Goal: Information Seeking & Learning: Learn about a topic

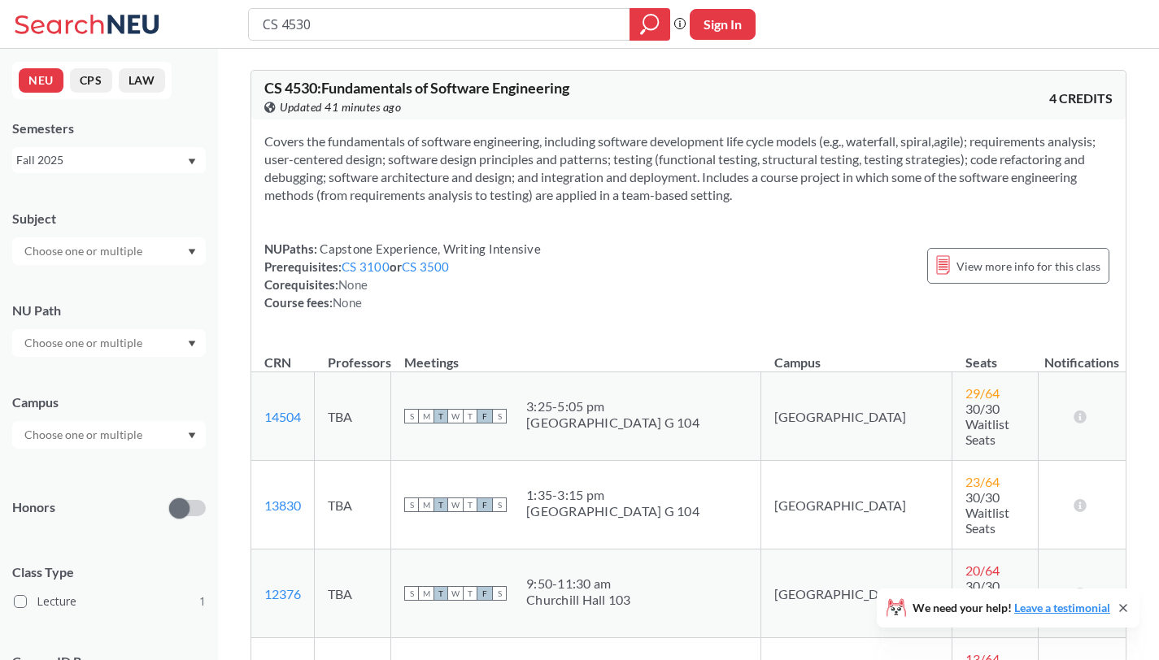
scroll to position [212, 0]
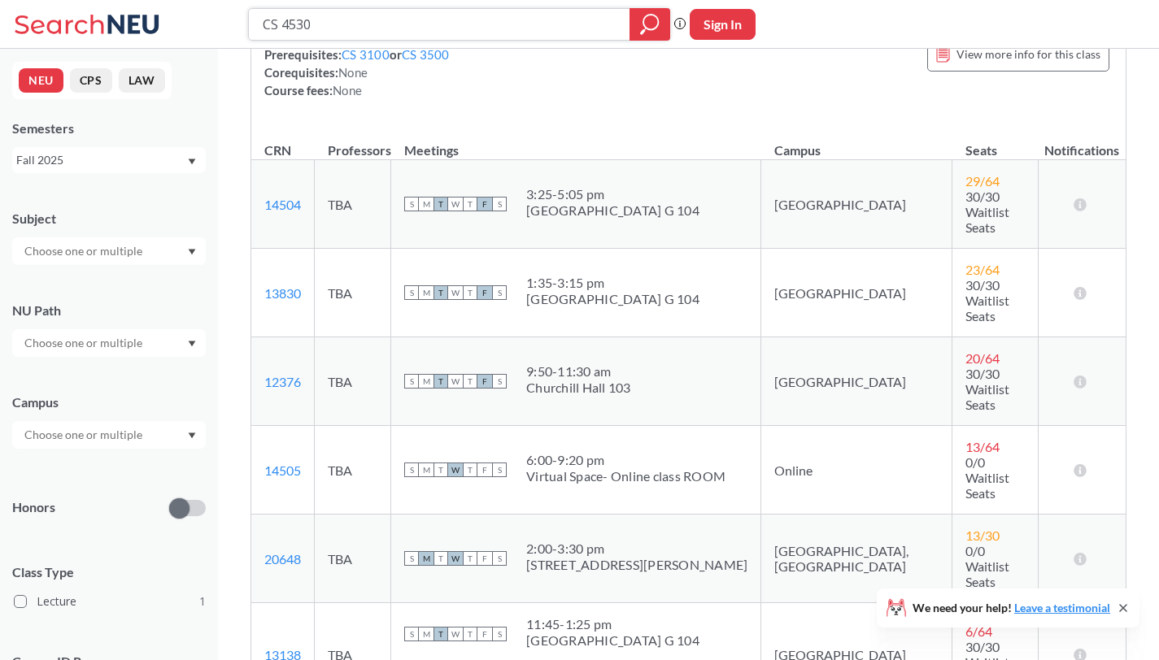
click at [422, 20] on input "CS 4530" at bounding box center [439, 25] width 357 height 28
click at [419, 21] on input "CS 4530" at bounding box center [439, 25] width 357 height 28
click at [423, 21] on input "CS 4530" at bounding box center [439, 25] width 357 height 28
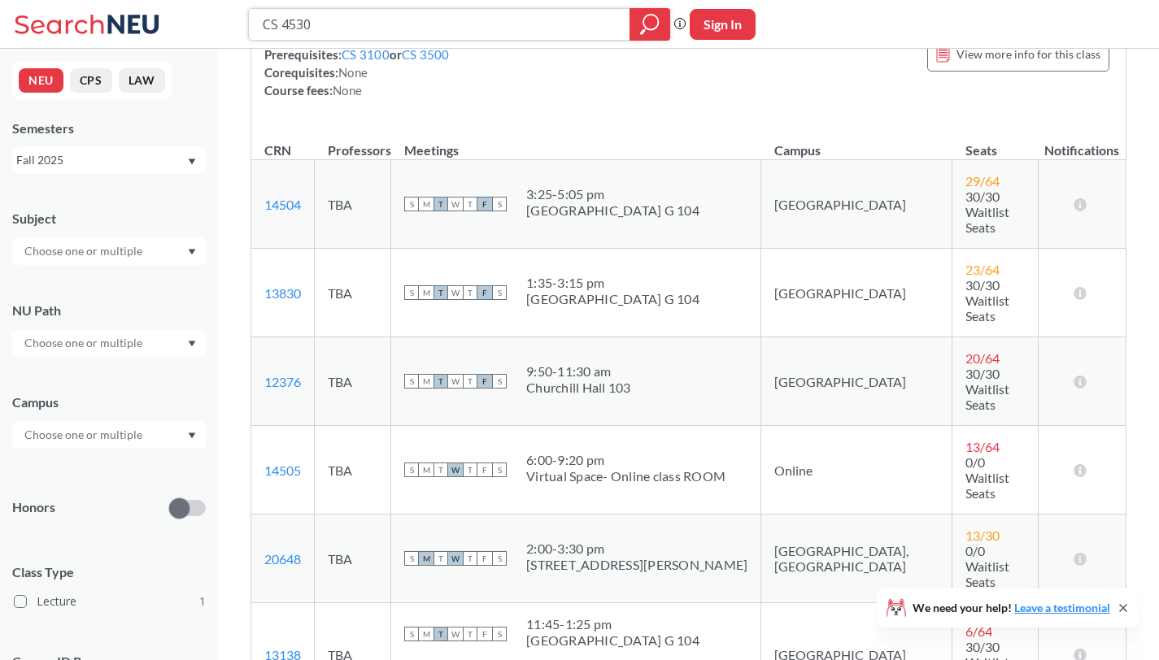
click at [423, 21] on input "CS 4530" at bounding box center [439, 25] width 357 height 28
type input "o"
type input "computer systems"
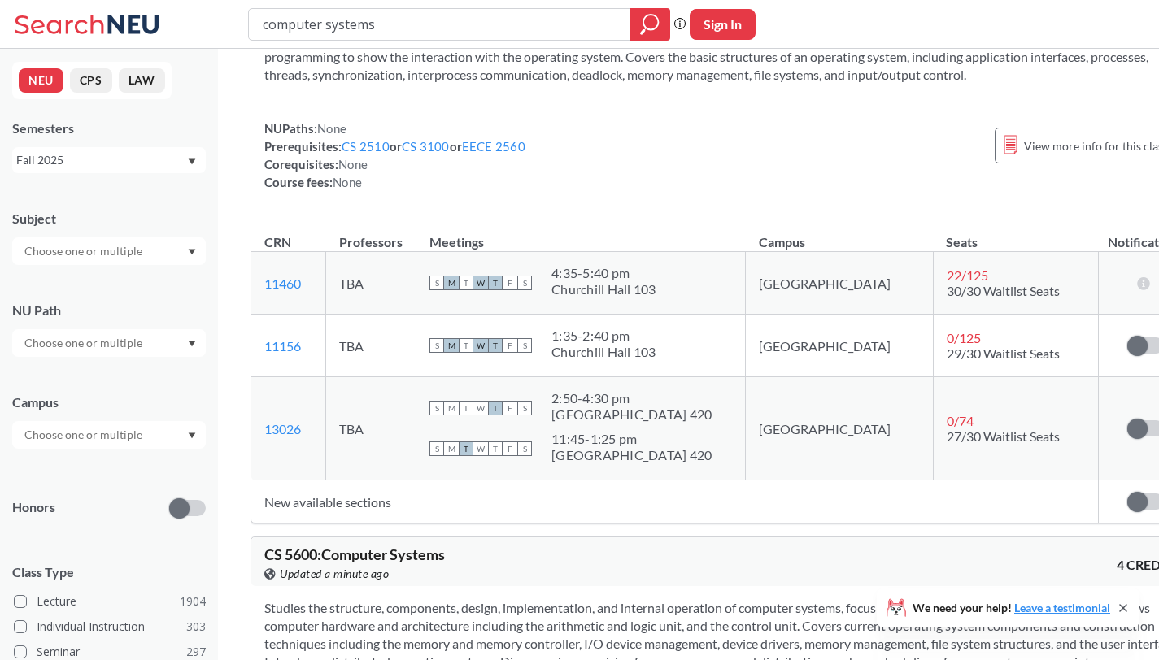
scroll to position [201, 0]
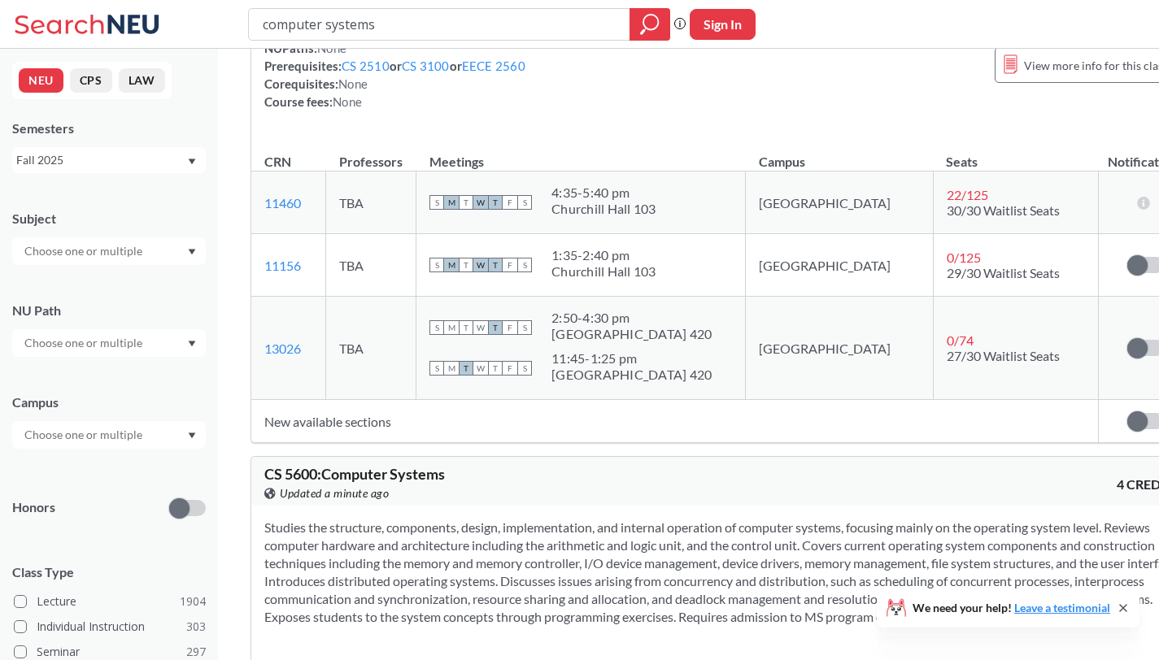
click at [372, 437] on td "New available sections" at bounding box center [675, 421] width 848 height 43
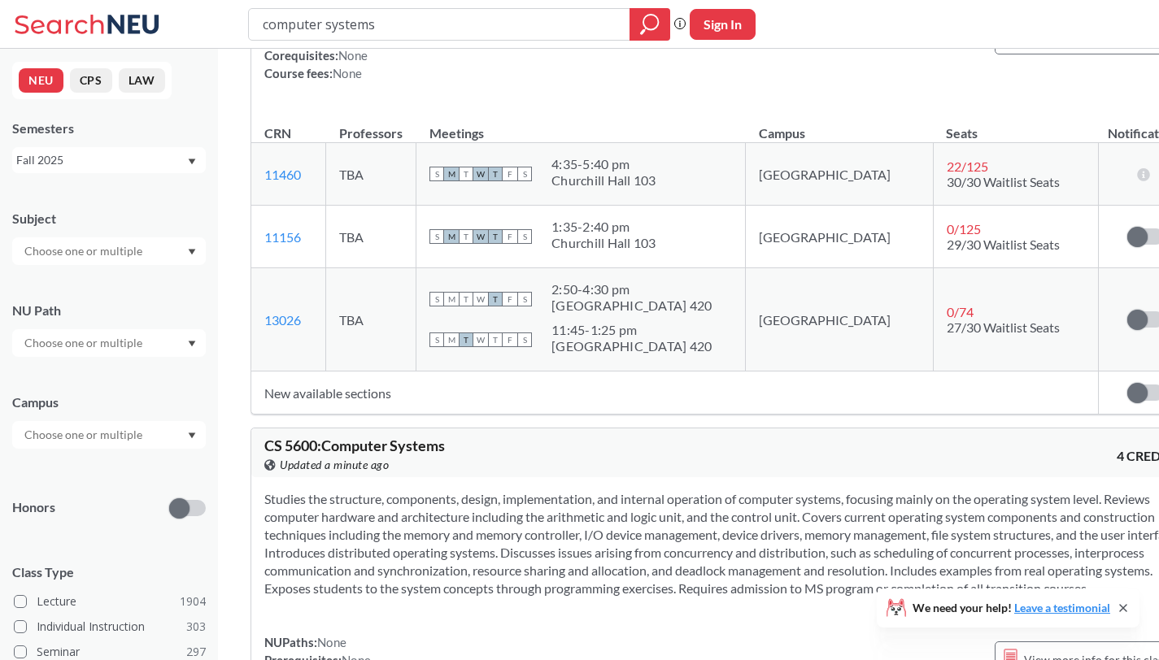
scroll to position [0, 0]
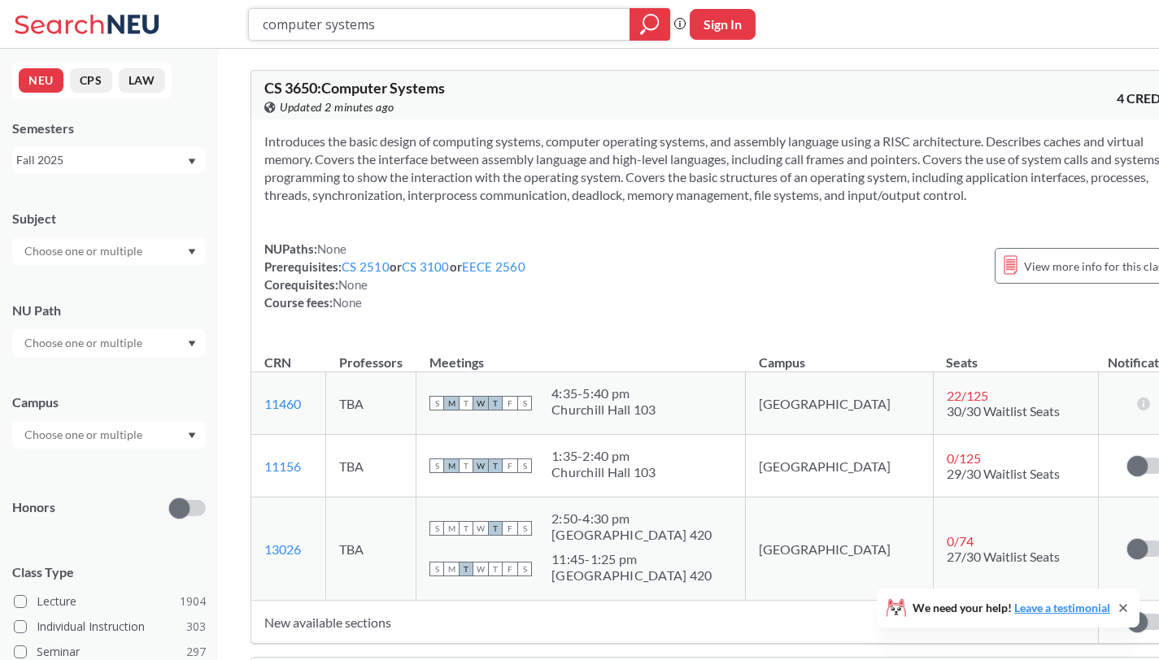
click at [419, 22] on input "computer systems" at bounding box center [439, 25] width 357 height 28
type input "cs3000 recitation"
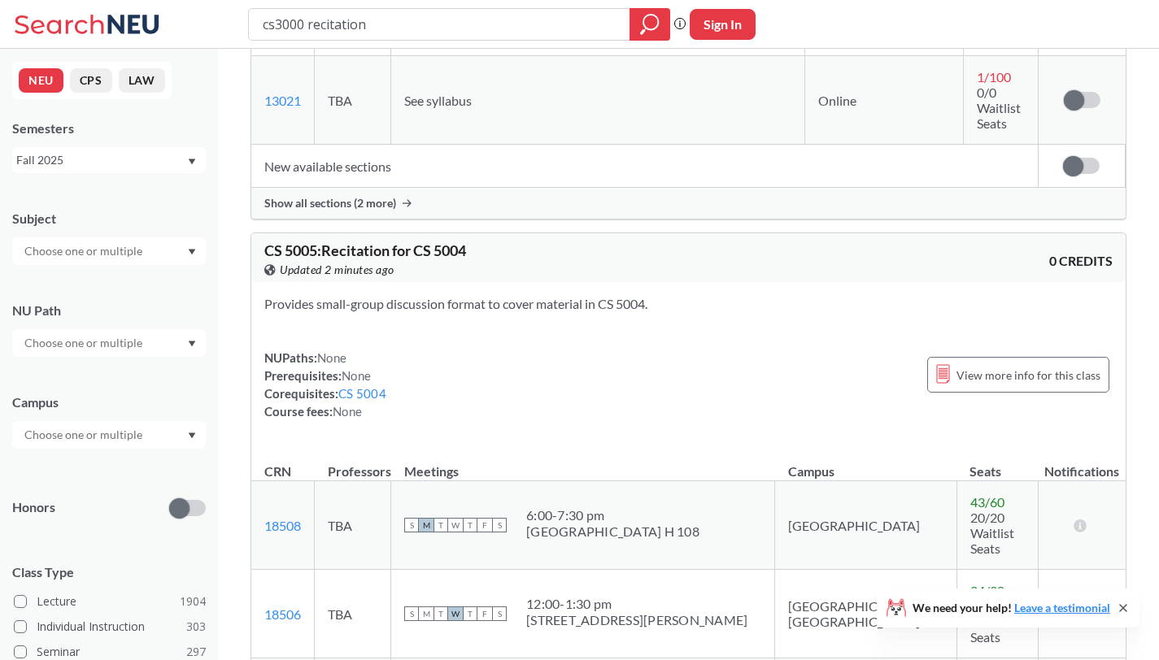
scroll to position [570, 0]
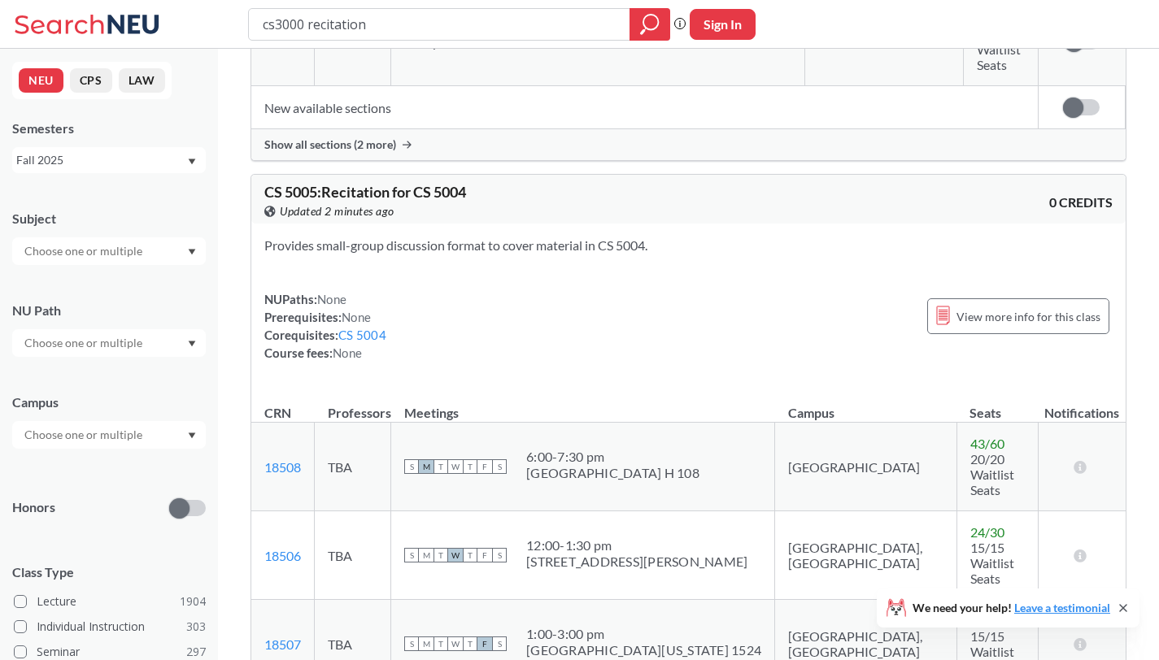
drag, startPoint x: 415, startPoint y: 21, endPoint x: 194, endPoint y: 25, distance: 221.3
click at [194, 25] on div "cs3000 recitation Phrase search guarantees the exact search appears in the resu…" at bounding box center [579, 24] width 1159 height 49
type input "r"
type input "cs 3001"
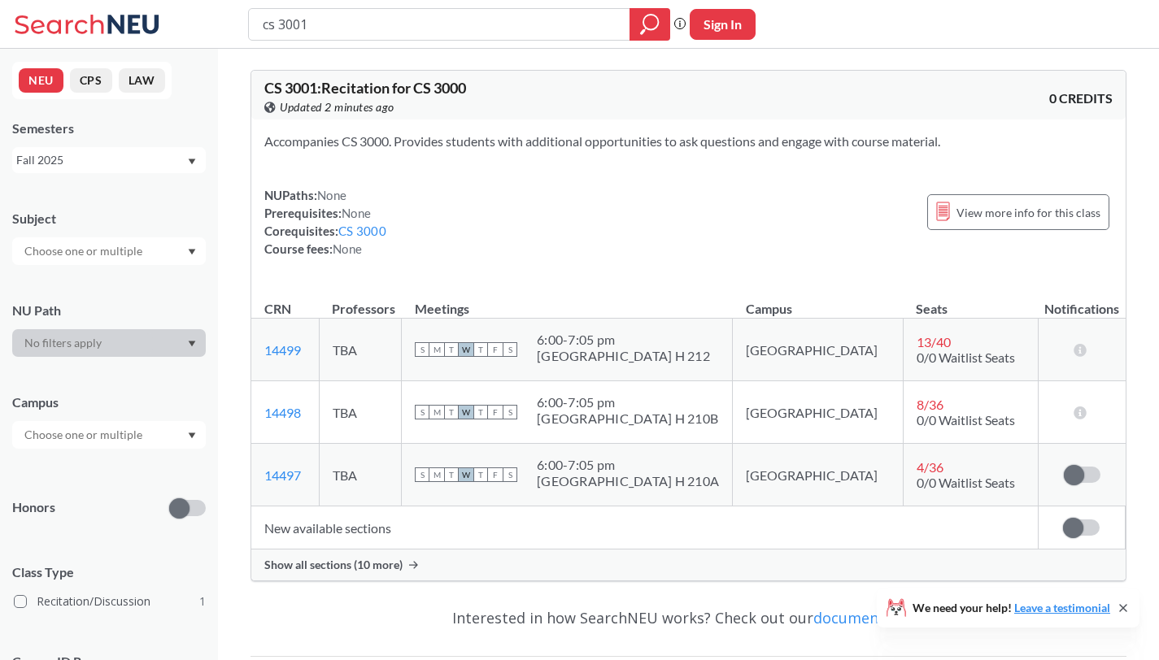
click at [391, 566] on span "Show all sections (10 more)" at bounding box center [333, 565] width 138 height 15
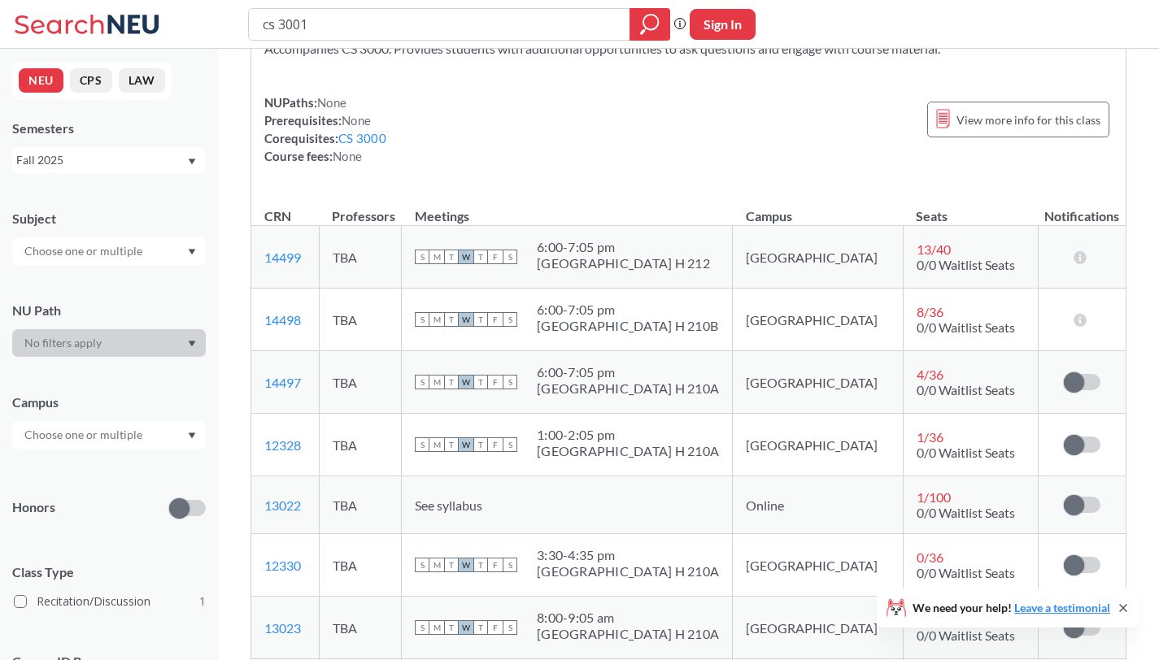
scroll to position [98, 0]
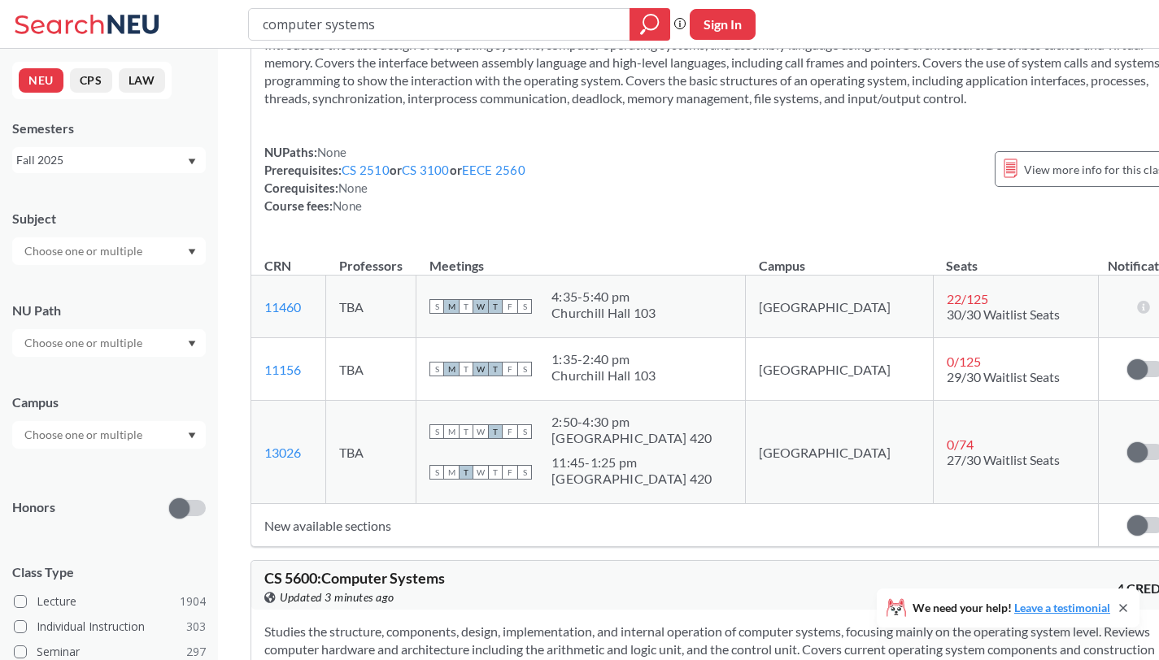
scroll to position [99, 0]
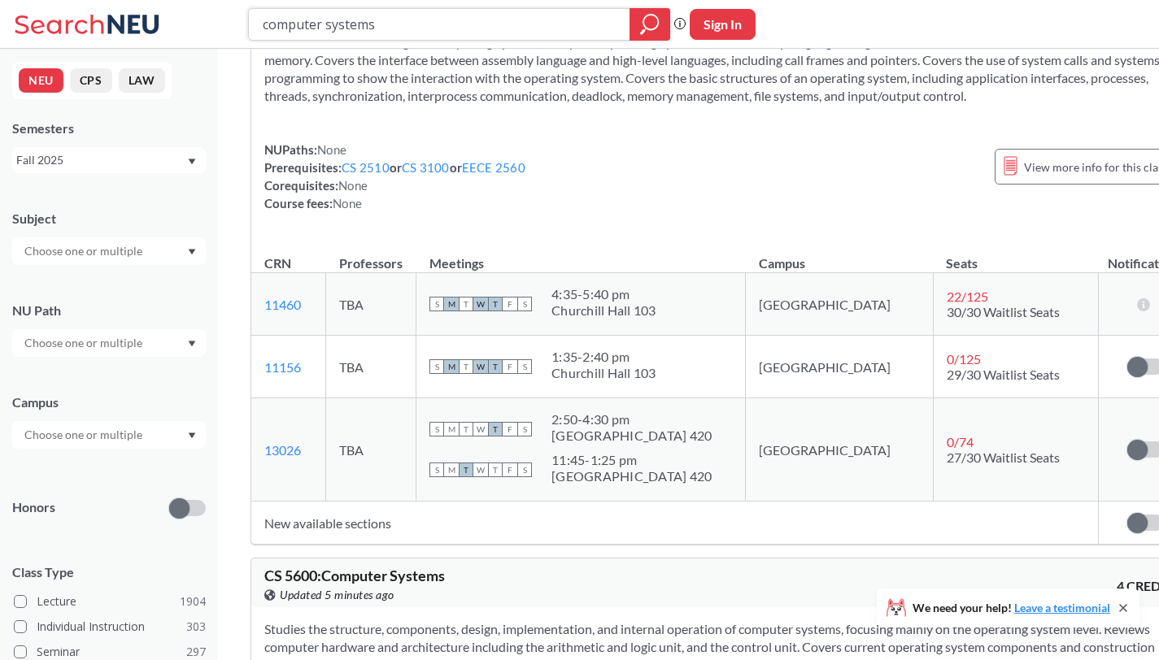
click at [413, 19] on input "computer systems" at bounding box center [439, 25] width 357 height 28
paste input "EECE 2310"
type input "EECE 2310"
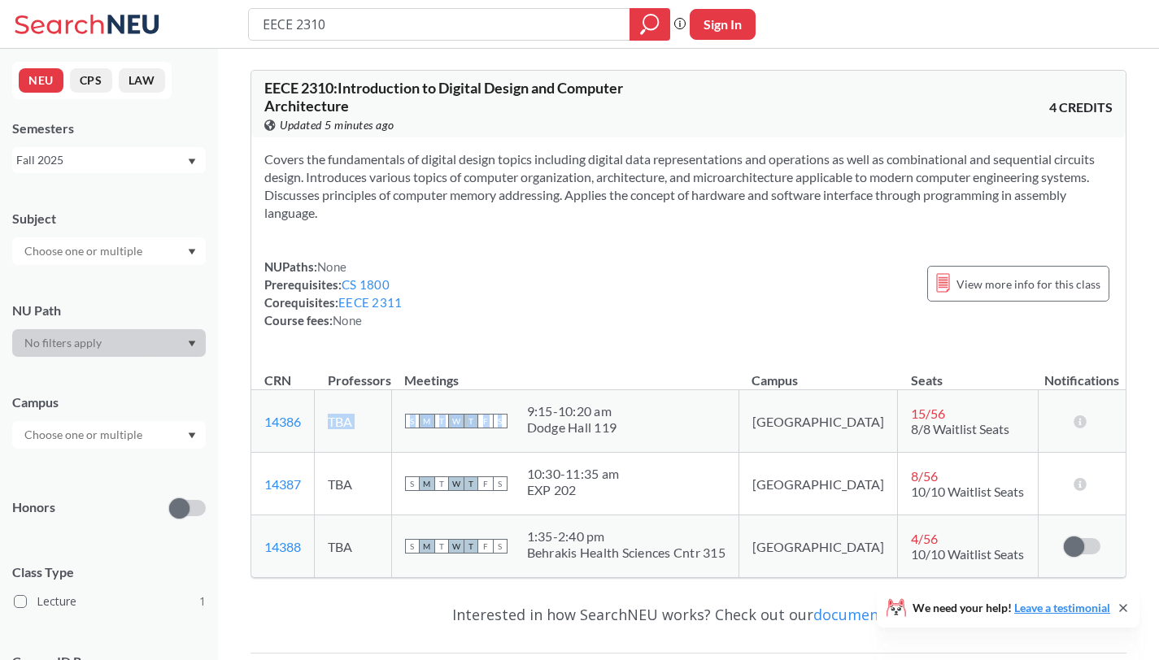
drag, startPoint x: 395, startPoint y: 404, endPoint x: 663, endPoint y: 429, distance: 268.7
click at [663, 429] on tr "14386 View this section on Banner. TBA S M T W T F S 9:15 - 10:20 am [GEOGRAPHI…" at bounding box center [688, 421] width 874 height 63
click at [685, 313] on div "NUPaths: None Prerequisites: CS 1800 Corequisites: EECE 2311 Course fees: None …" at bounding box center [688, 294] width 848 height 72
click at [342, 20] on input "EECE 2310" at bounding box center [439, 25] width 357 height 28
type input "EECE 2311"
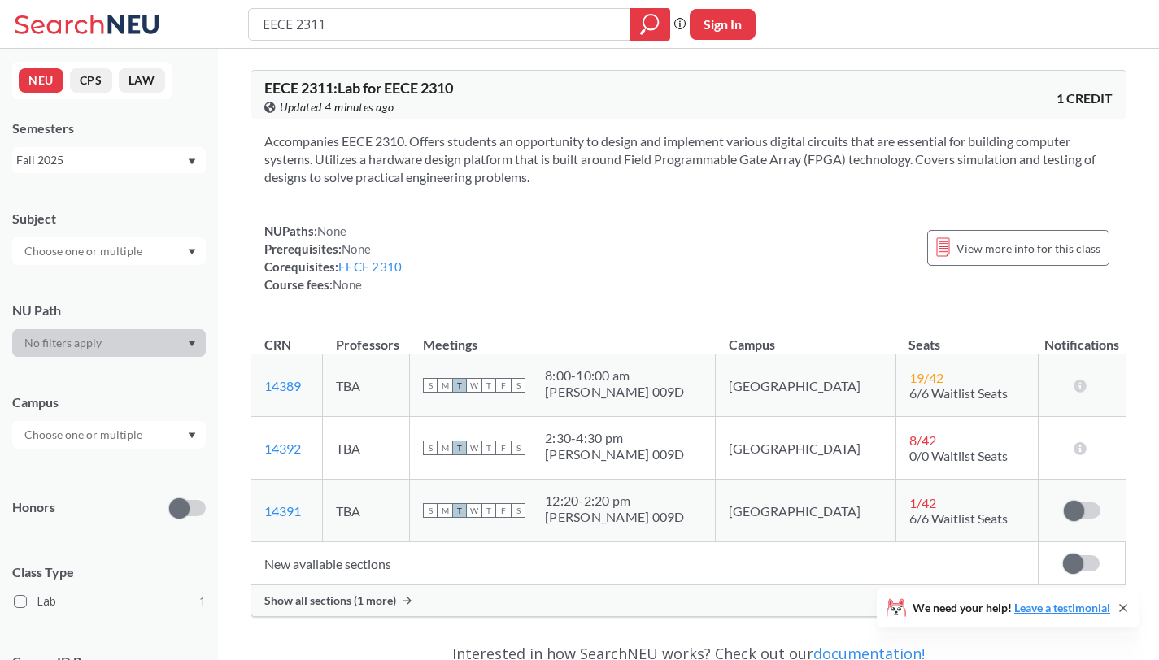
click at [390, 30] on input "EECE 2311" at bounding box center [439, 25] width 357 height 28
type input "cs 4400"
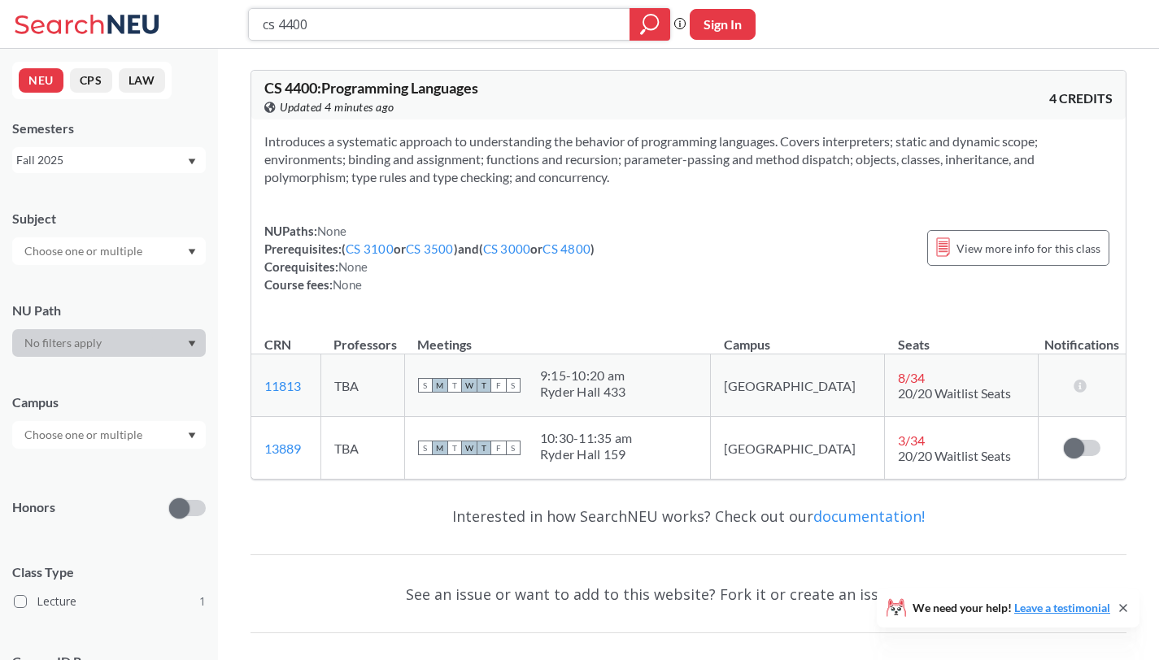
click at [272, 24] on input "cs 4400" at bounding box center [439, 25] width 357 height 28
type input "ds 4400"
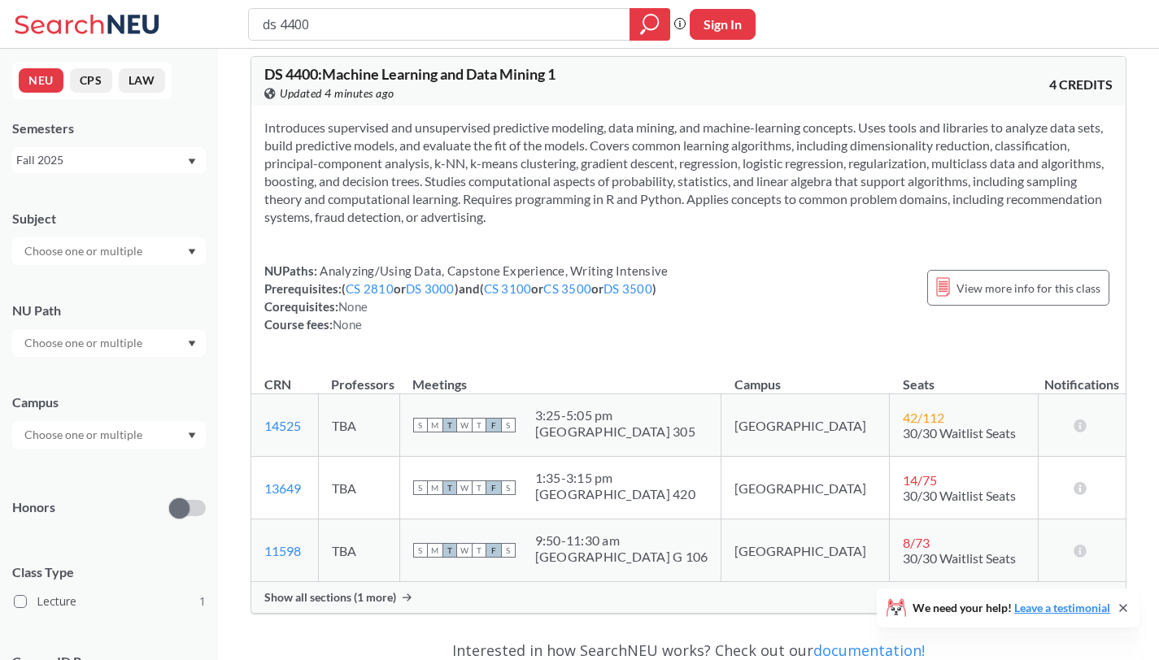
scroll to position [15, 0]
drag, startPoint x: 569, startPoint y: 473, endPoint x: 759, endPoint y: 498, distance: 191.9
click at [759, 497] on tr "13649 View this section on Banner. TBA S M T W T F S 1:35 - 3:15 pm Shillman Ha…" at bounding box center [688, 487] width 874 height 63
click at [345, 591] on span "Show all sections (1 more)" at bounding box center [330, 597] width 132 height 15
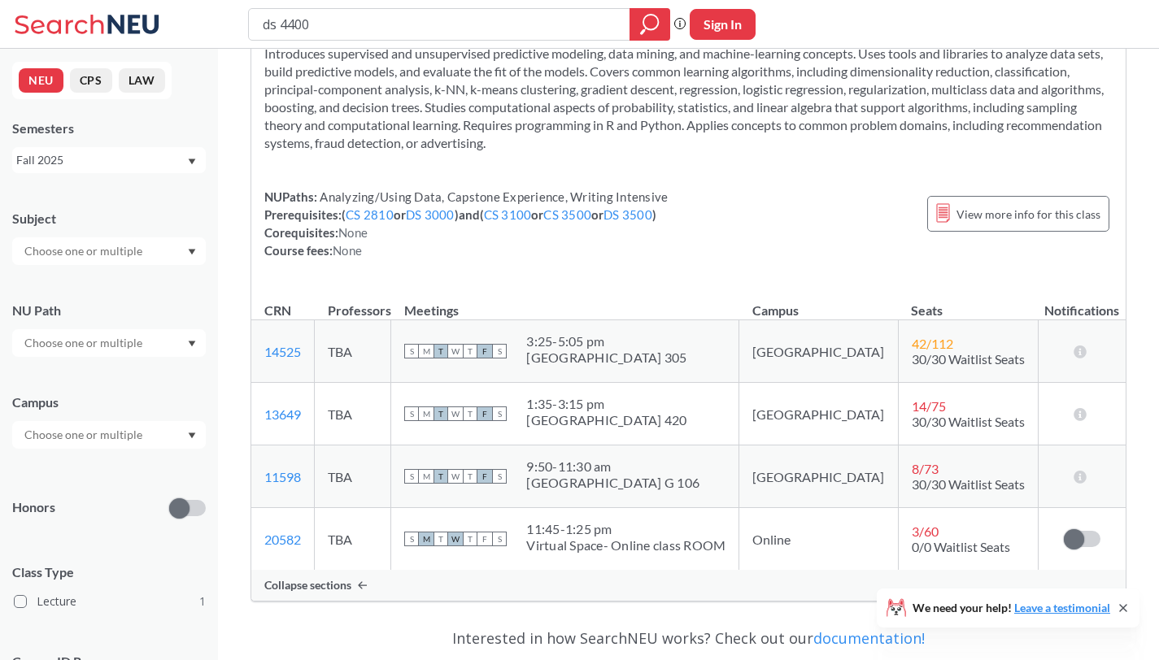
scroll to position [89, 0]
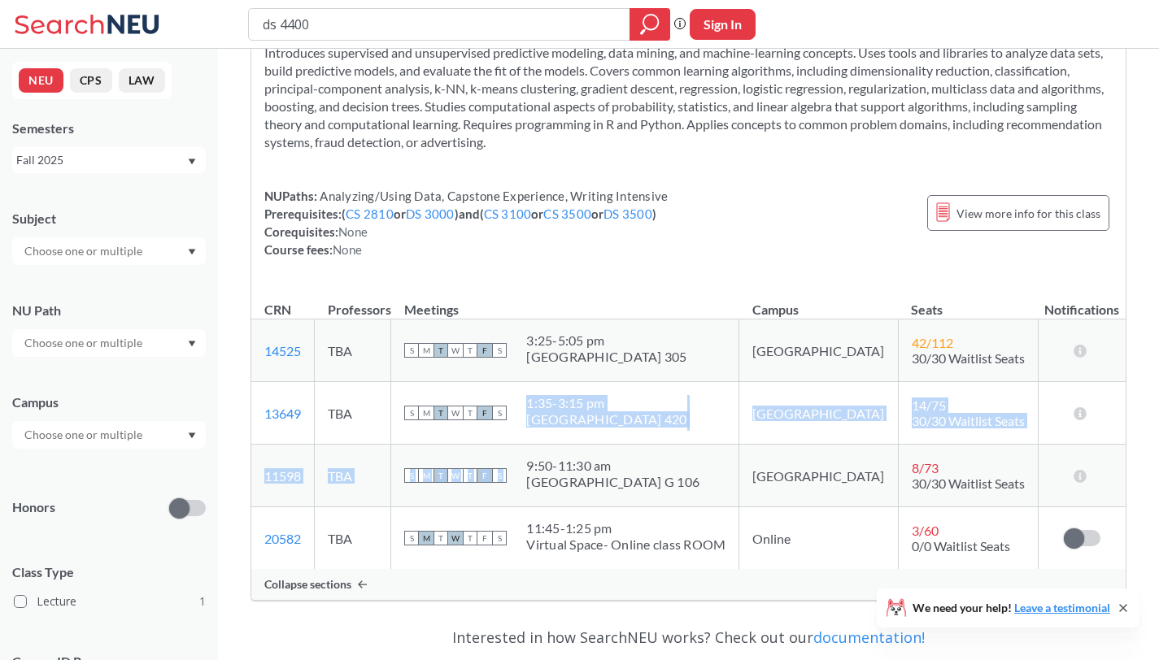
drag, startPoint x: 562, startPoint y: 400, endPoint x: 731, endPoint y: 460, distance: 179.3
click at [731, 456] on tbody "14525 View this section on Banner. TBA S M T W T F S 3:25 - 5:05 pm Shillman Ha…" at bounding box center [688, 445] width 874 height 251
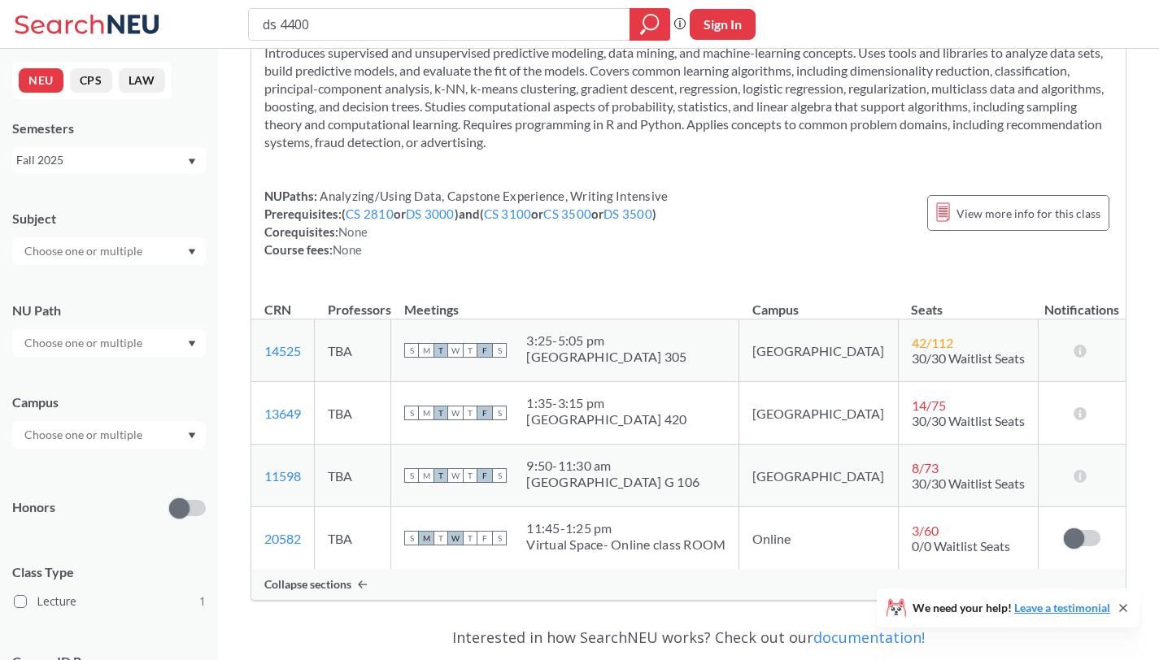
click at [726, 467] on div "S M T W T F S 9:50 - 11:30 am West Village G 106" at bounding box center [564, 476] width 321 height 36
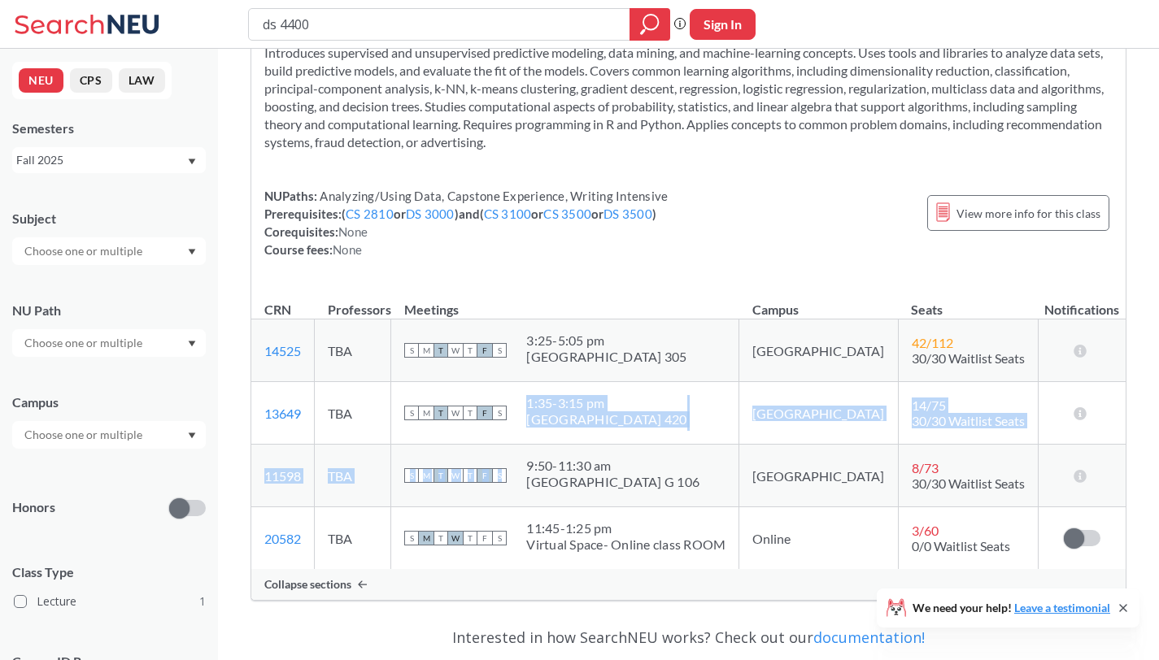
drag, startPoint x: 586, startPoint y: 499, endPoint x: 543, endPoint y: 443, distance: 70.8
click at [543, 443] on tbody "14525 View this section on Banner. TBA S M T W T F S 3:25 - 5:05 pm Shillman Ha…" at bounding box center [688, 445] width 874 height 251
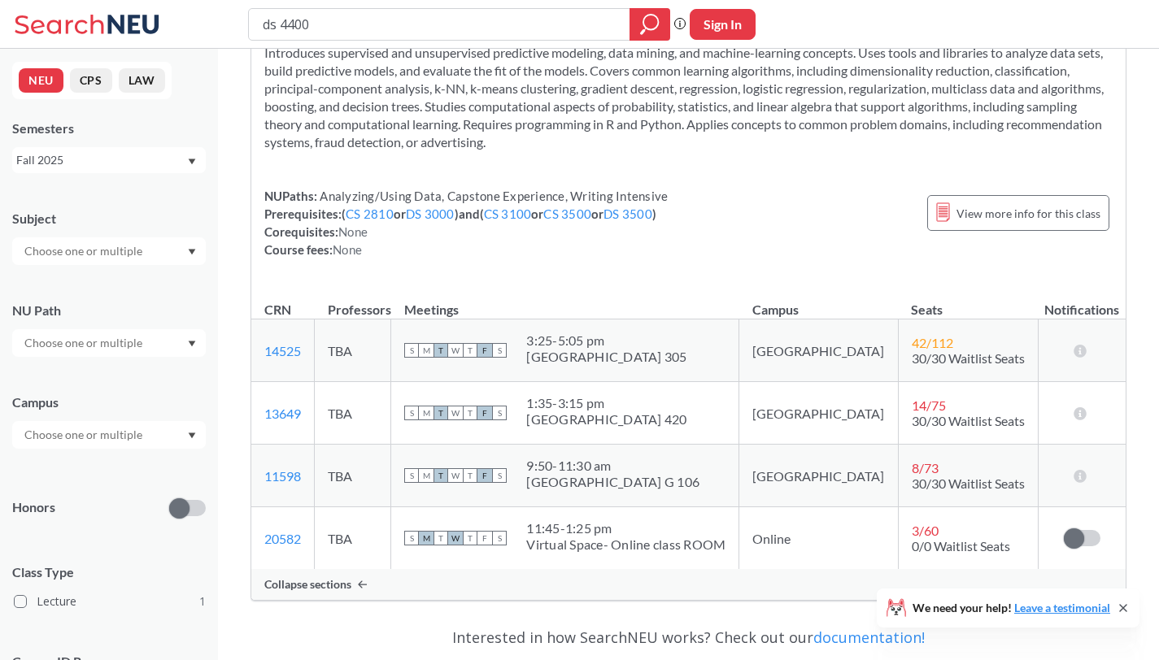
drag, startPoint x: 657, startPoint y: 361, endPoint x: 543, endPoint y: 360, distance: 113.9
click at [543, 360] on div "S M T W T F S 3:25 - 5:05 pm Shillman Hall 305" at bounding box center [564, 351] width 321 height 36
drag, startPoint x: 256, startPoint y: 404, endPoint x: 682, endPoint y: 429, distance: 426.1
click at [682, 429] on tr "13649 View this section on Banner. TBA S M T W T F S 1:35 - 3:15 pm Shillman Ha…" at bounding box center [688, 413] width 874 height 63
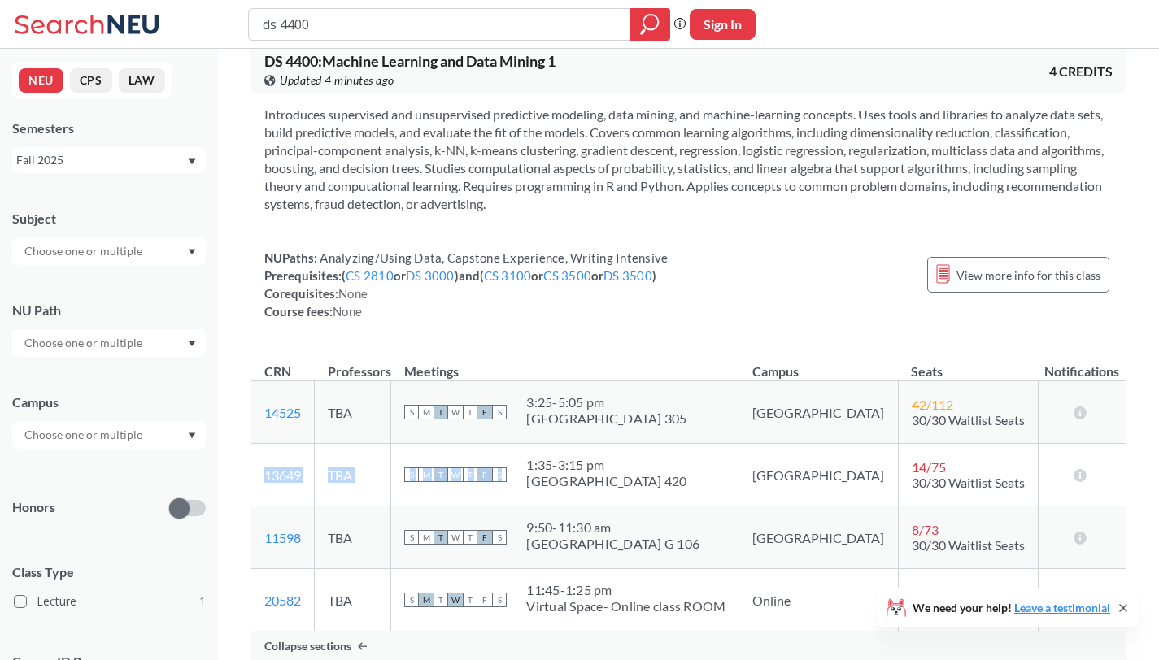
scroll to position [25, 0]
drag, startPoint x: 698, startPoint y: 199, endPoint x: 423, endPoint y: 80, distance: 299.8
click at [423, 80] on div "DS 4400 : Machine Learning and Data Mining 1 View this course on Banner. Update…" at bounding box center [689, 355] width 876 height 620
click at [802, 200] on section "Introduces supervised and unsupervised predictive modeling, data mining, and ma…" at bounding box center [688, 160] width 848 height 107
click at [377, 29] on input "ds 4400" at bounding box center [439, 25] width 357 height 28
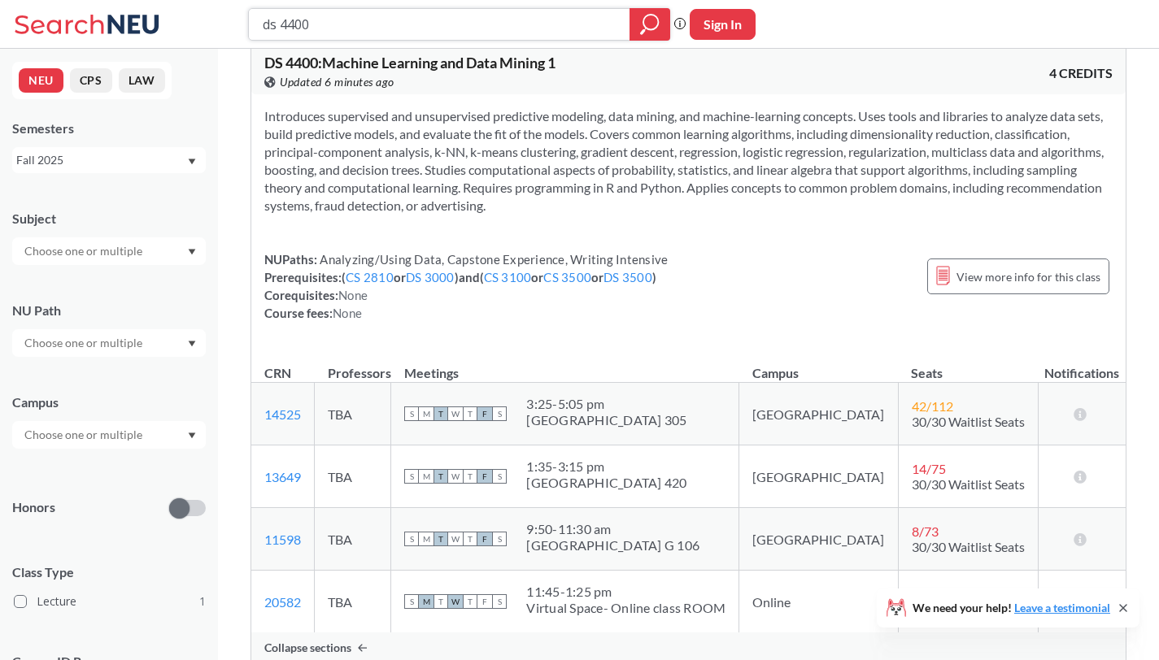
click at [377, 29] on input "ds 4400" at bounding box center [439, 25] width 357 height 28
click at [377, 28] on input "ds 4400" at bounding box center [439, 25] width 357 height 28
paste input "CS 415"
type input "CS 4150"
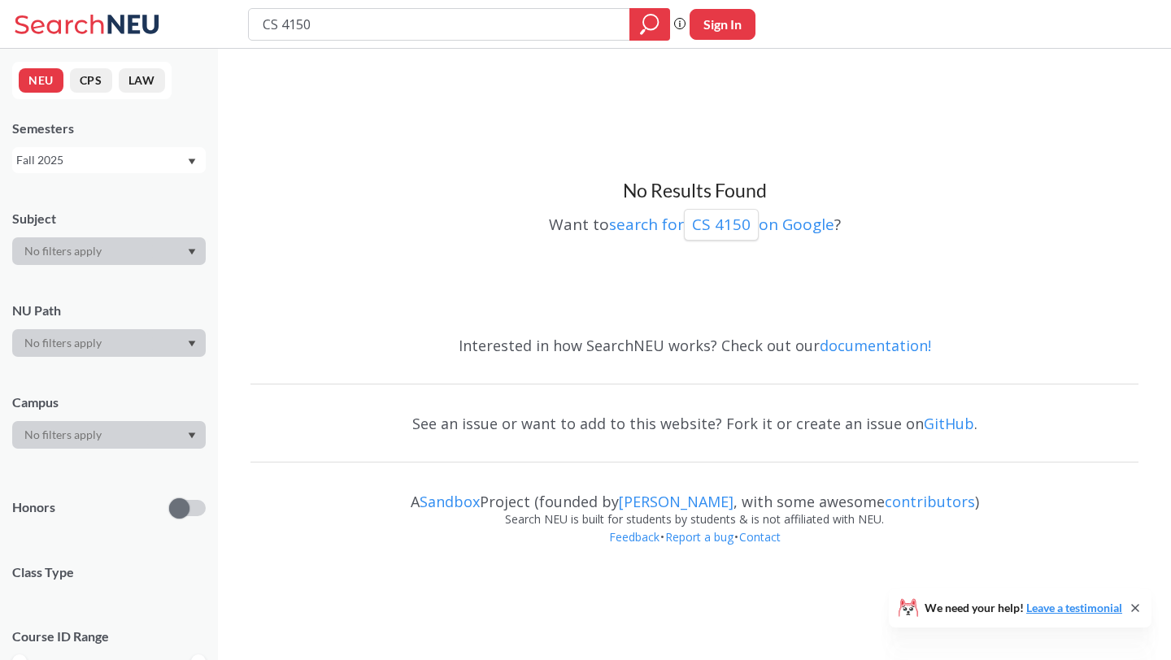
drag, startPoint x: 275, startPoint y: 26, endPoint x: 224, endPoint y: 26, distance: 50.4
click at [224, 26] on div "CS 4150 Phrase search guarantees the exact search appears in the results. Ex. I…" at bounding box center [585, 24] width 1171 height 49
type input "cs 4150"
click at [401, 29] on input "cs 4150" at bounding box center [439, 25] width 357 height 28
click at [400, 29] on input "cs 4150" at bounding box center [439, 25] width 357 height 28
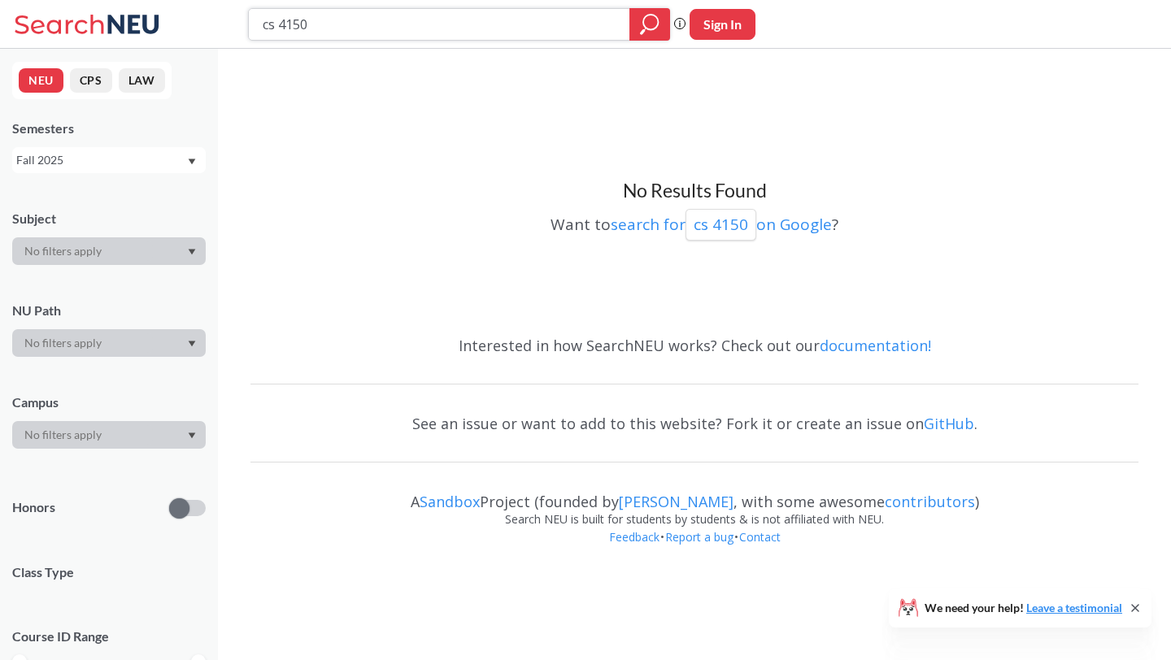
click at [400, 29] on input "cs 4150" at bounding box center [439, 25] width 357 height 28
paste input "CS 418"
type input "CS 4180"
